Goal: Task Accomplishment & Management: Complete application form

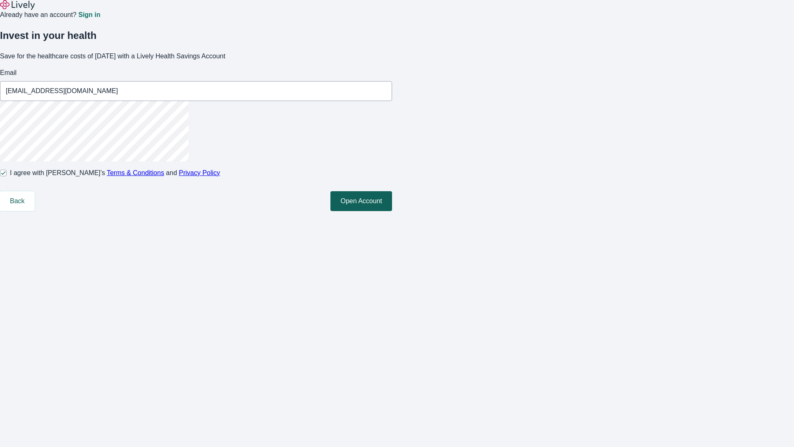
click at [392, 211] on button "Open Account" at bounding box center [361, 201] width 62 height 20
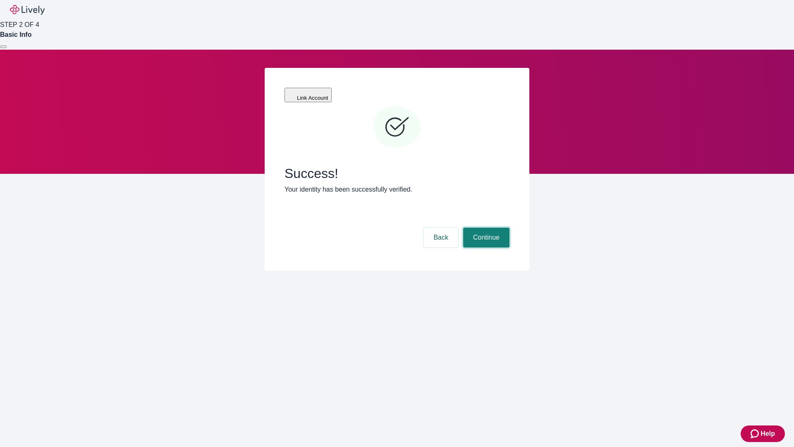
click at [485, 227] on button "Continue" at bounding box center [486, 237] width 46 height 20
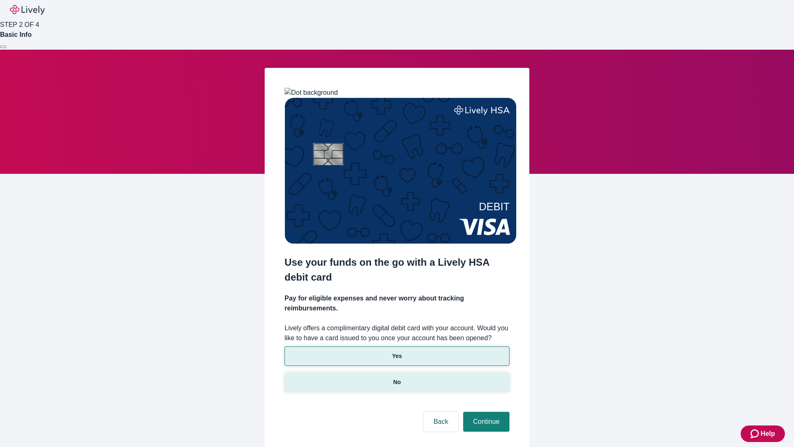
click at [397, 377] on p "No" at bounding box center [397, 381] width 8 height 9
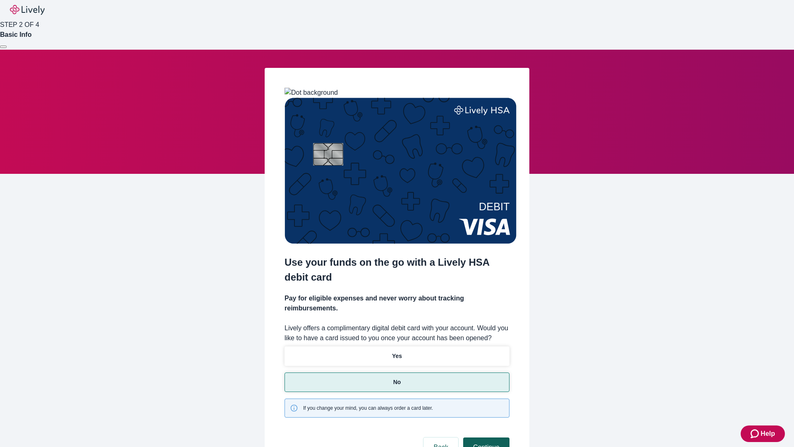
click at [485, 437] on button "Continue" at bounding box center [486, 447] width 46 height 20
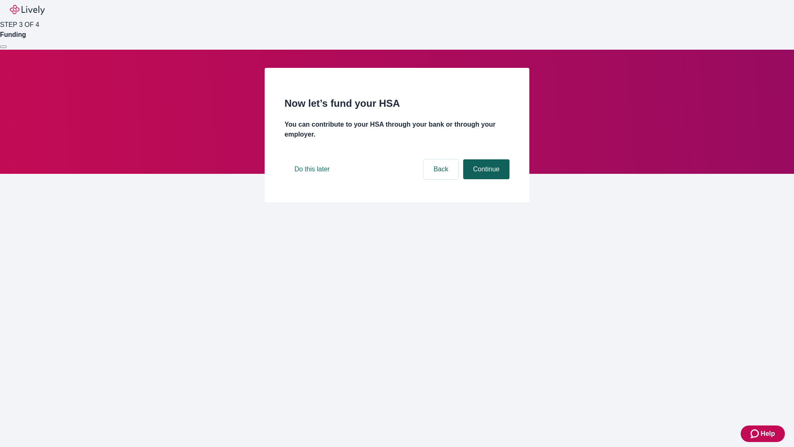
click at [485, 179] on button "Continue" at bounding box center [486, 169] width 46 height 20
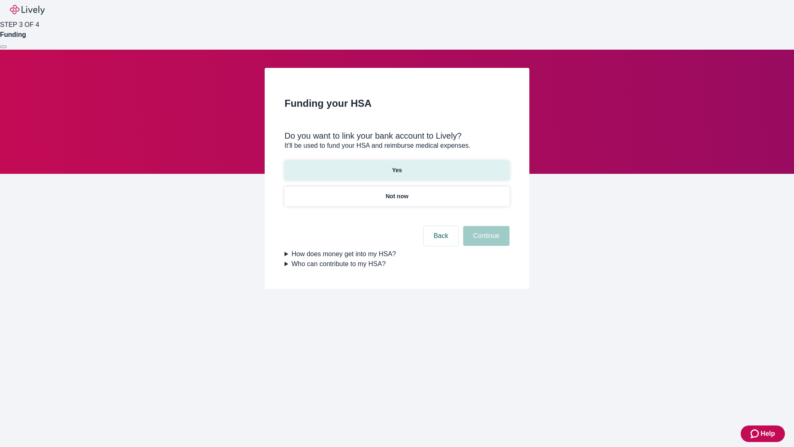
click at [397, 166] on p "Yes" at bounding box center [397, 170] width 10 height 9
click at [485, 226] on button "Continue" at bounding box center [486, 236] width 46 height 20
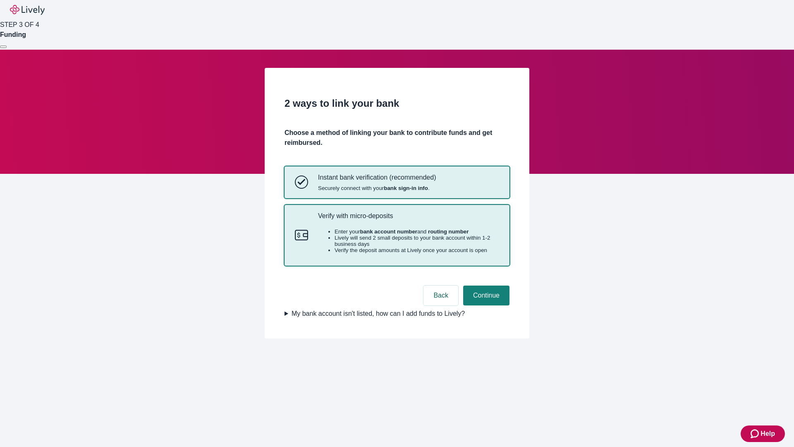
click at [408, 220] on p "Verify with micro-deposits" at bounding box center [408, 216] width 181 height 8
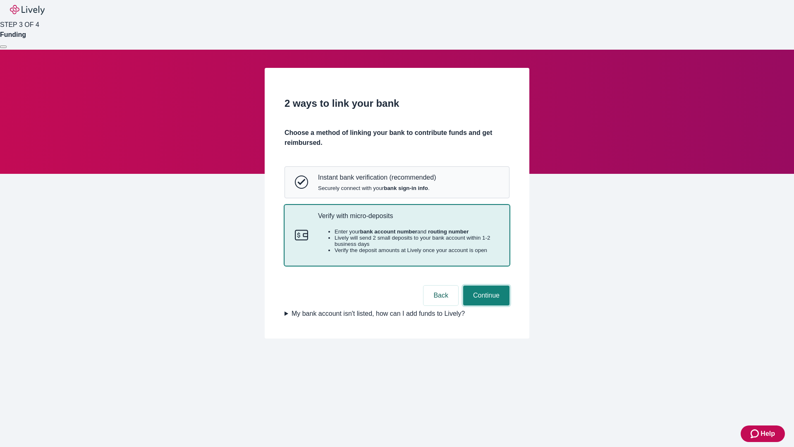
click at [485, 305] on button "Continue" at bounding box center [486, 295] width 46 height 20
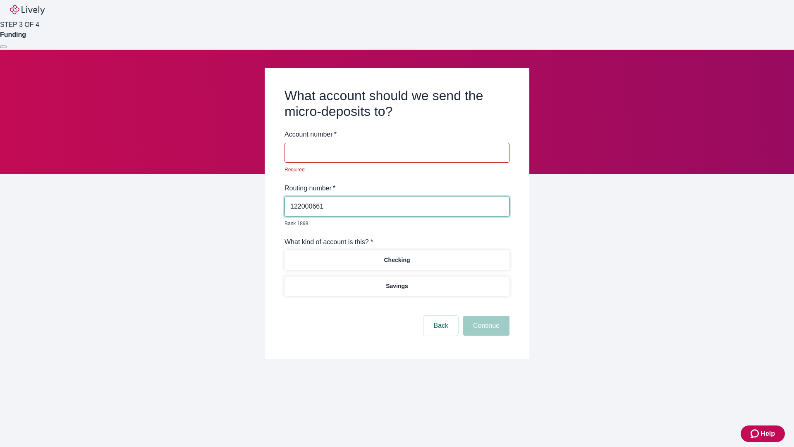
type input "122000661"
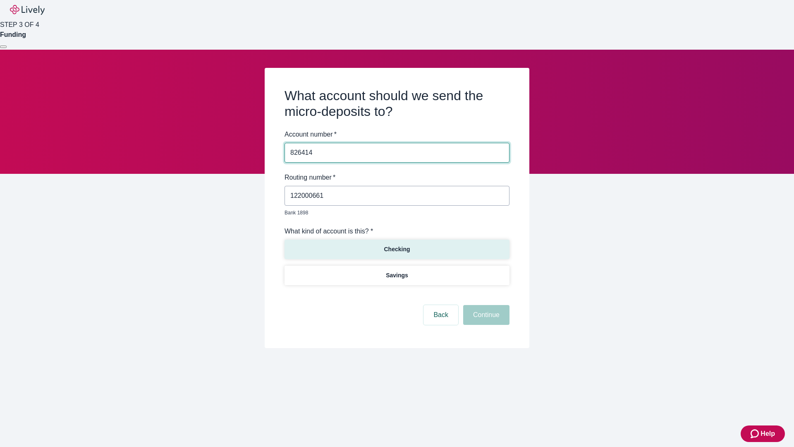
type input "826414"
click at [397, 245] on p "Checking" at bounding box center [397, 249] width 26 height 9
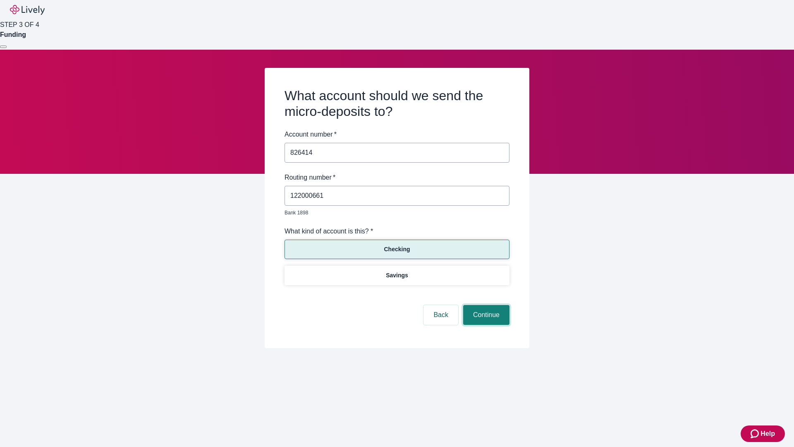
click at [485, 305] on button "Continue" at bounding box center [486, 315] width 46 height 20
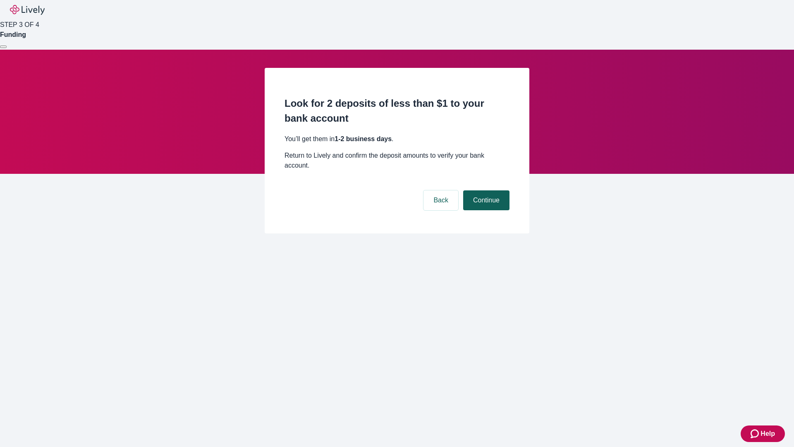
click at [485, 190] on button "Continue" at bounding box center [486, 200] width 46 height 20
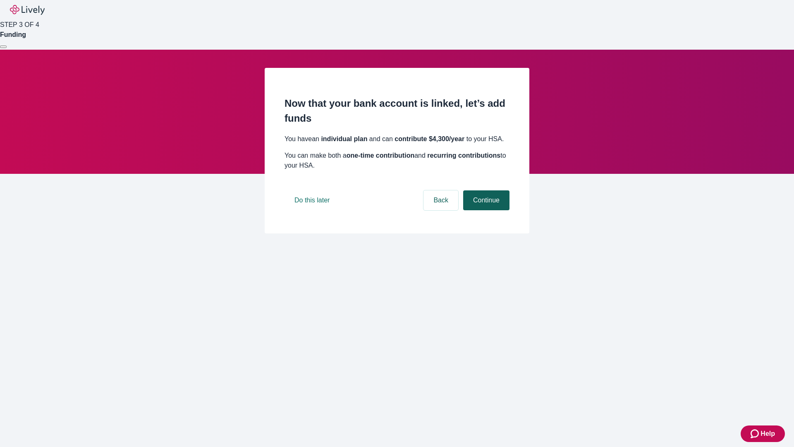
click at [485, 210] on button "Continue" at bounding box center [486, 200] width 46 height 20
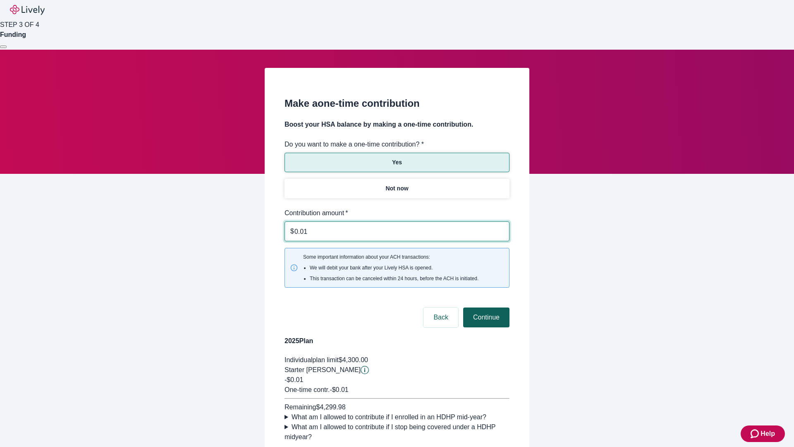
type input "0.01"
click at [485, 307] on button "Continue" at bounding box center [486, 317] width 46 height 20
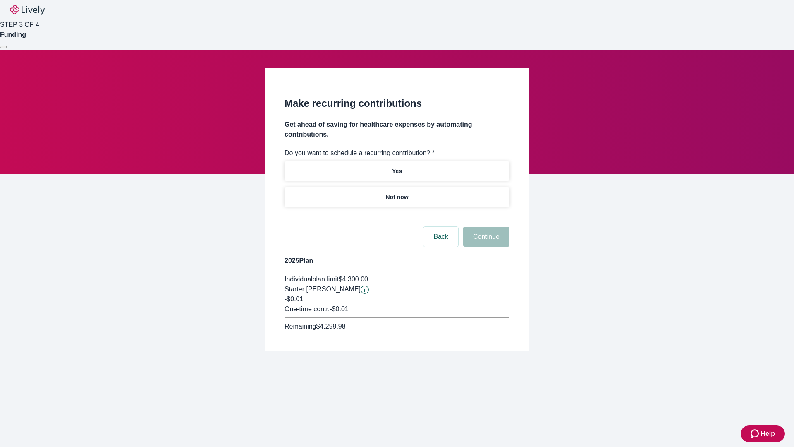
click at [397, 193] on p "Not now" at bounding box center [396, 197] width 23 height 9
click at [485, 227] on button "Continue" at bounding box center [486, 237] width 46 height 20
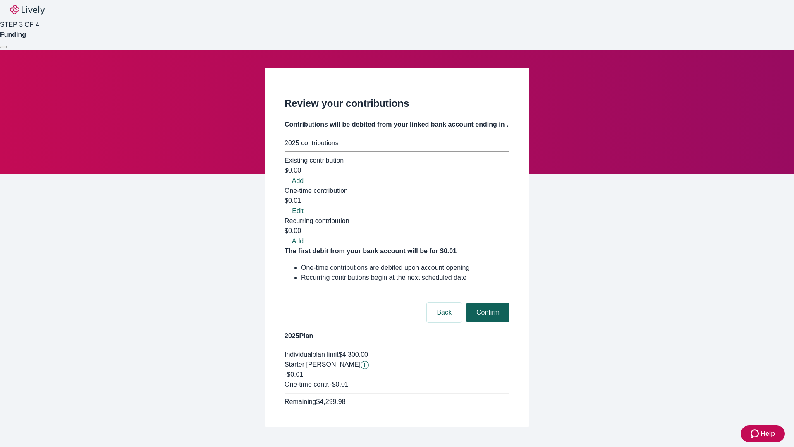
click at [487, 302] on button "Confirm" at bounding box center [487, 312] width 43 height 20
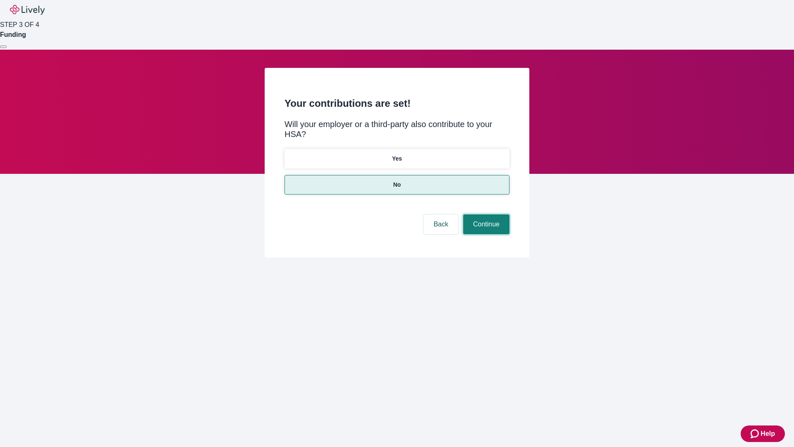
click at [485, 214] on button "Continue" at bounding box center [486, 224] width 46 height 20
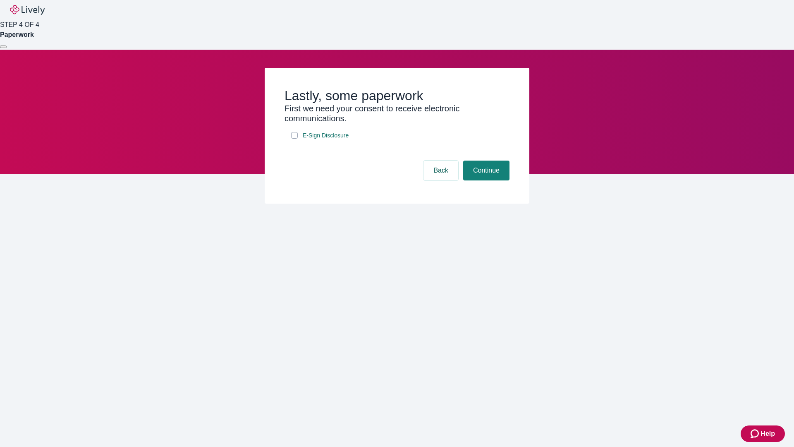
click at [294, 139] on input "E-Sign Disclosure" at bounding box center [294, 135] width 7 height 7
checkbox input "true"
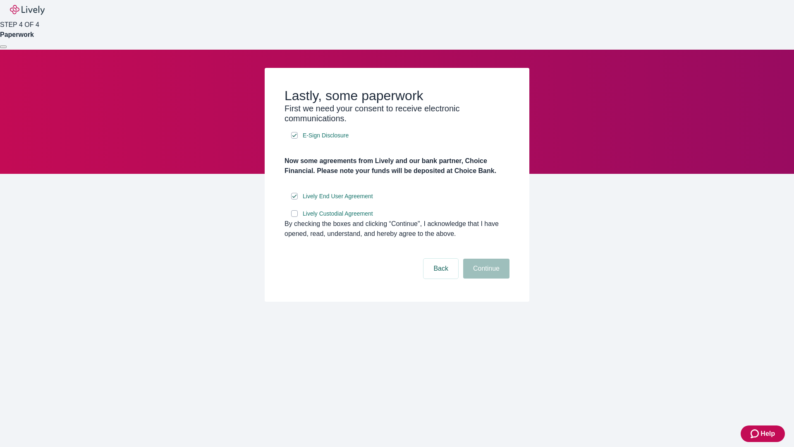
click at [294, 217] on input "Lively Custodial Agreement" at bounding box center [294, 213] width 7 height 7
checkbox input "true"
click at [485, 278] on button "Continue" at bounding box center [486, 268] width 46 height 20
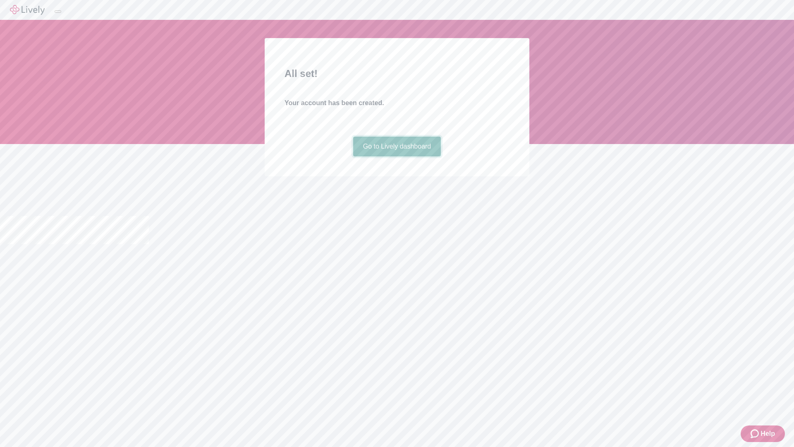
click at [397, 156] on link "Go to Lively dashboard" at bounding box center [397, 146] width 88 height 20
